Goal: Task Accomplishment & Management: Manage account settings

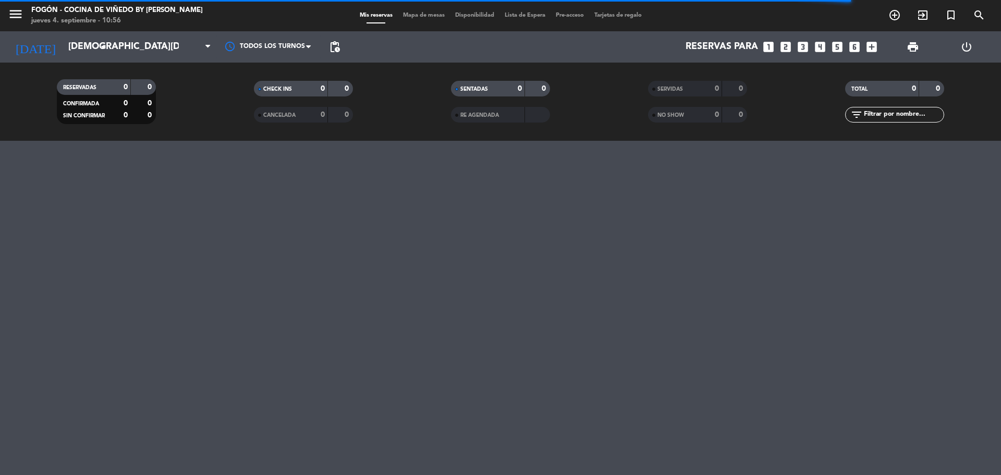
click at [189, 273] on div "menu Fogón - Cocina de viñedo by [PERSON_NAME] [DATE] 4. septiembre - 10:56 Mis…" at bounding box center [500, 237] width 1001 height 475
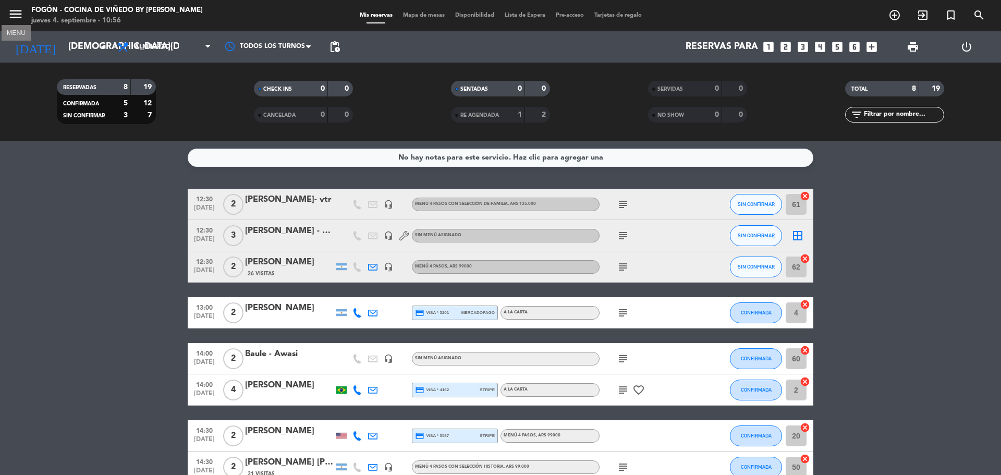
click at [13, 11] on icon "menu" at bounding box center [16, 14] width 16 height 16
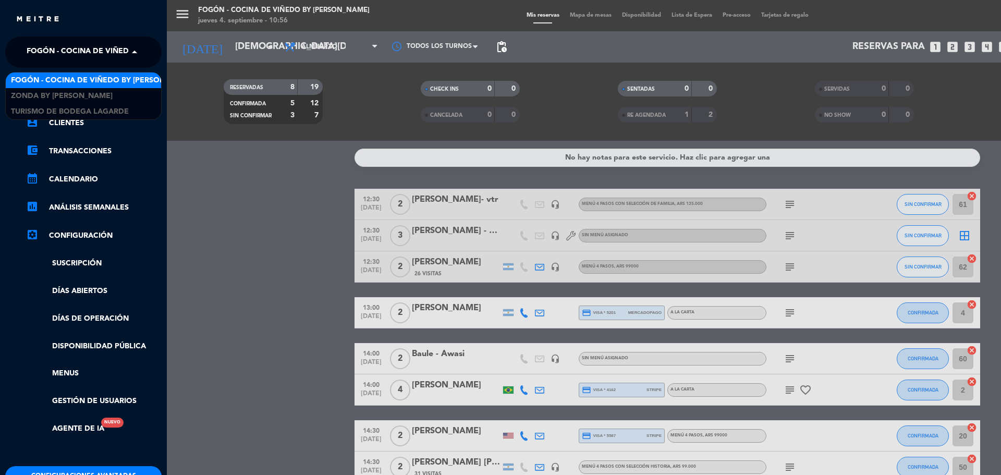
click at [53, 41] on span "Fogón - Cocina de viñedo by [PERSON_NAME]" at bounding box center [118, 52] width 183 height 22
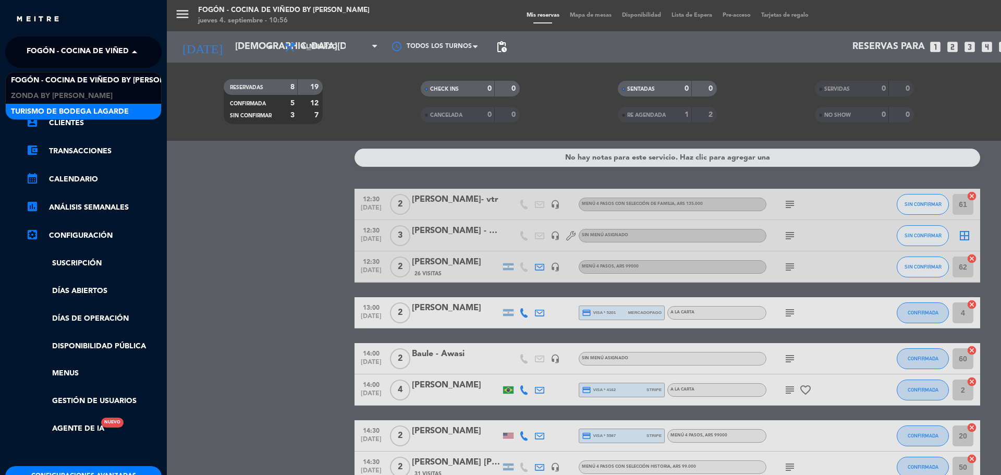
click at [37, 113] on span "Turismo de Bodega Lagarde" at bounding box center [70, 112] width 118 height 12
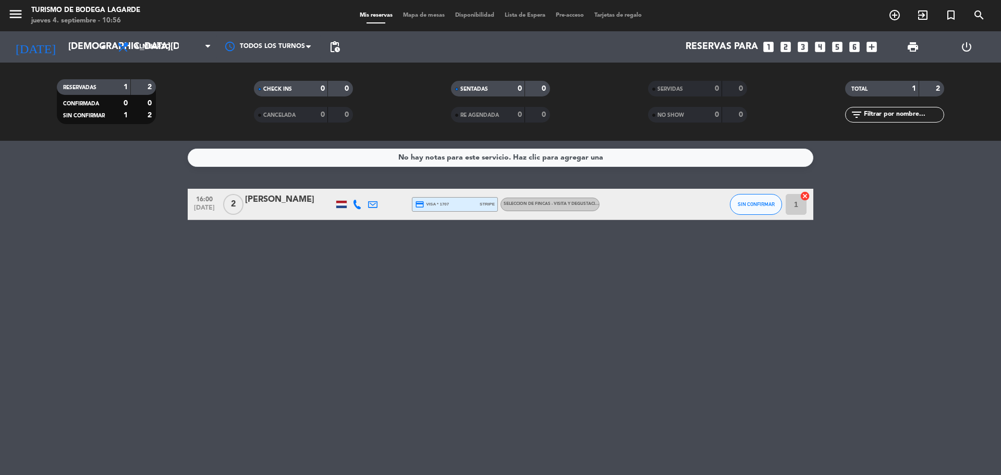
click at [318, 195] on div "[PERSON_NAME]" at bounding box center [289, 200] width 89 height 14
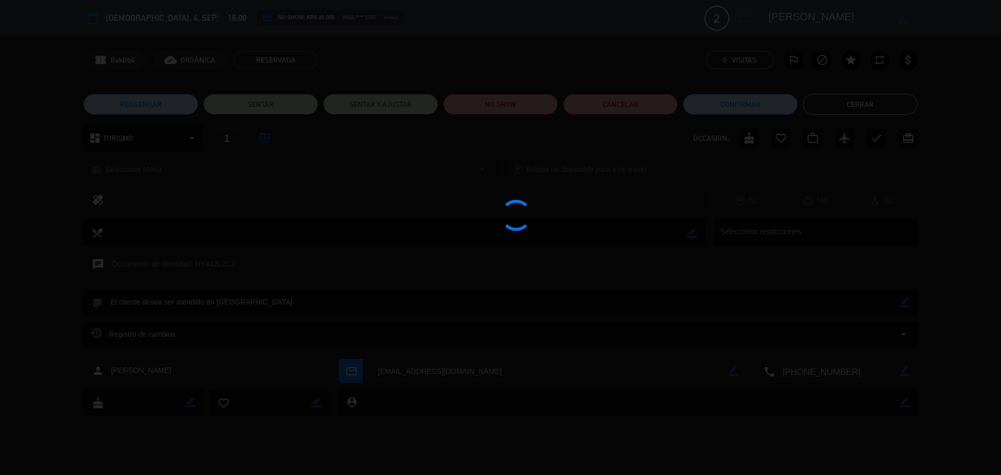
click at [318, 195] on div at bounding box center [500, 237] width 1001 height 475
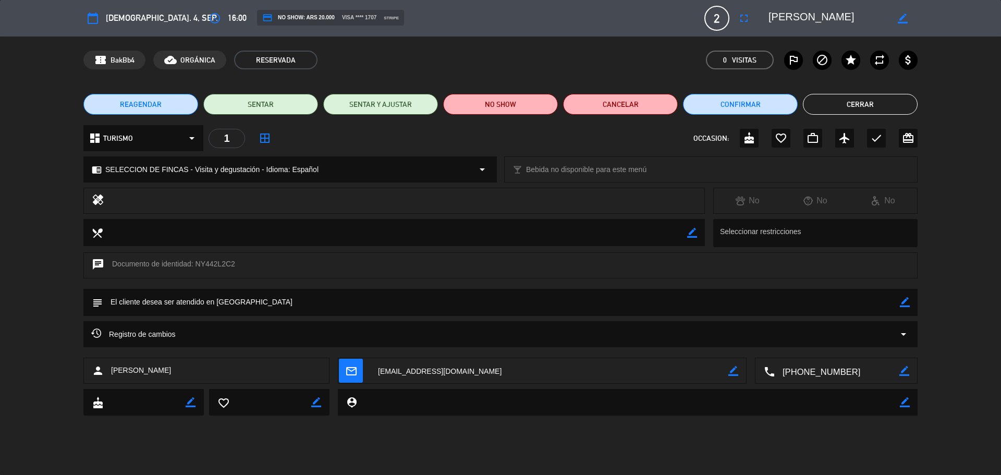
click at [903, 302] on icon "border_color" at bounding box center [905, 302] width 10 height 10
click at [884, 305] on textarea at bounding box center [501, 302] width 797 height 27
type textarea "Hola, El español es bueno, gracias por el mensaje."
click at [909, 302] on icon at bounding box center [905, 302] width 10 height 10
click at [910, 103] on button "Cerrar" at bounding box center [860, 104] width 115 height 21
